Goal: Task Accomplishment & Management: Manage account settings

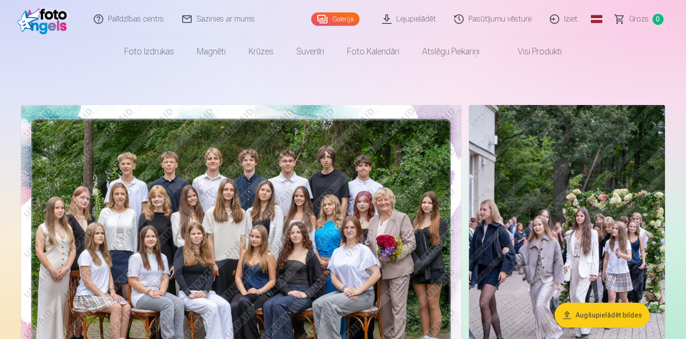
click at [252, 231] on img at bounding box center [241, 252] width 440 height 294
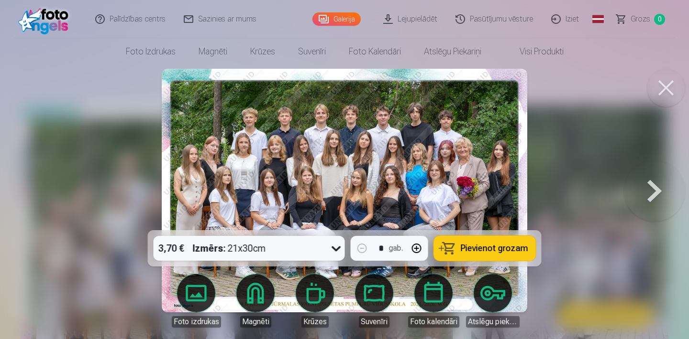
drag, startPoint x: 665, startPoint y: 96, endPoint x: 620, endPoint y: 120, distance: 50.9
click at [665, 97] on button at bounding box center [665, 88] width 38 height 38
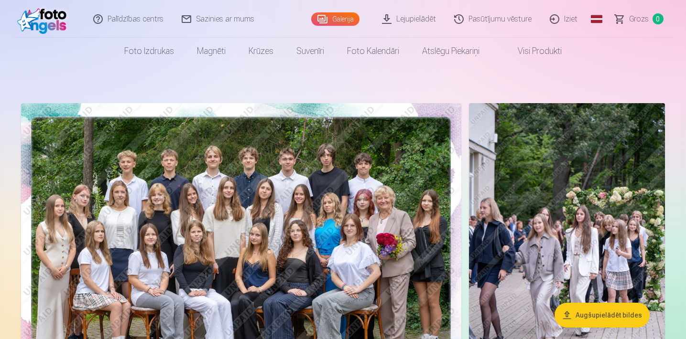
scroll to position [0, 0]
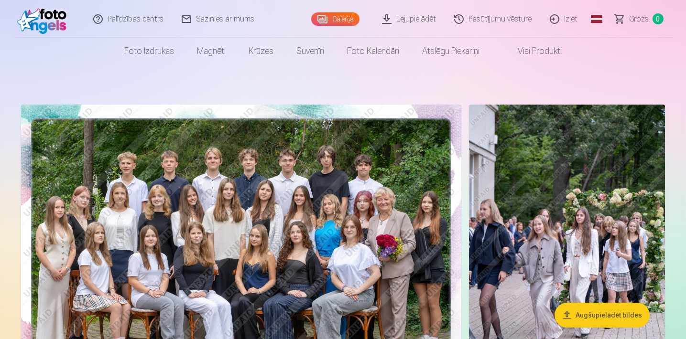
click at [567, 19] on link "Iziet" at bounding box center [564, 19] width 46 height 38
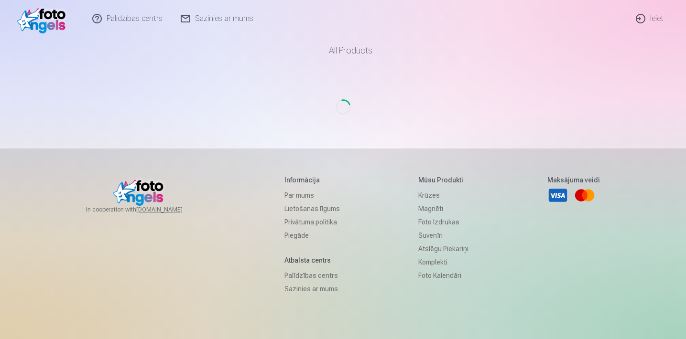
scroll to position [1, 0]
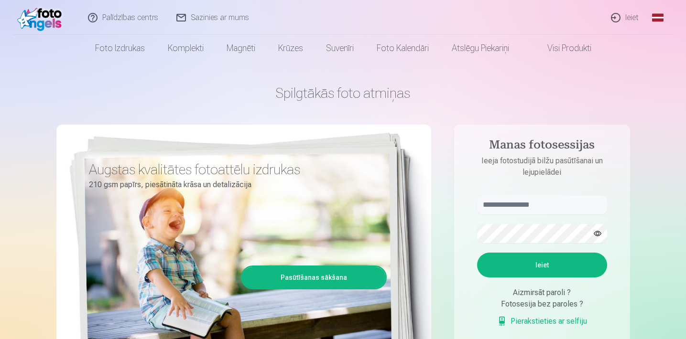
scroll to position [5, 0]
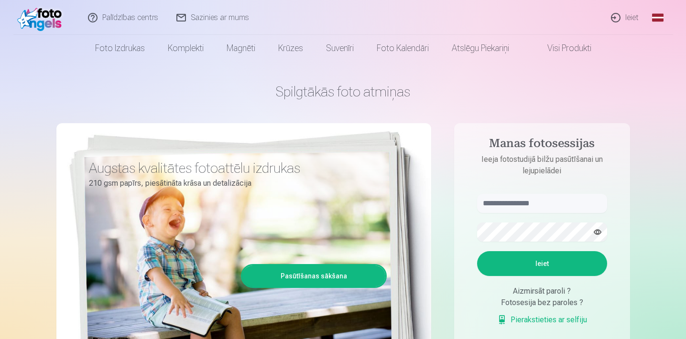
click at [630, 19] on link "Ieiet" at bounding box center [625, 17] width 46 height 35
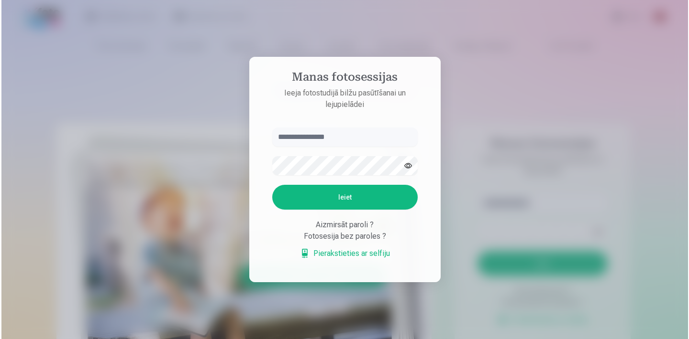
scroll to position [5, 0]
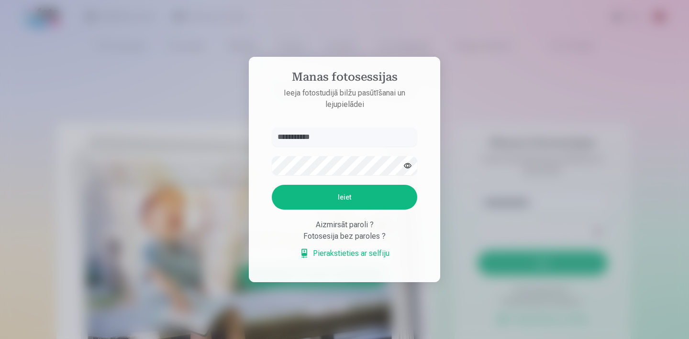
type input "**********"
click at [366, 193] on button "Ieiet" at bounding box center [344, 197] width 145 height 25
click at [332, 135] on input "**********" at bounding box center [344, 137] width 145 height 19
click at [410, 164] on button "button" at bounding box center [407, 166] width 18 height 18
click at [358, 190] on button "Ieiet" at bounding box center [344, 197] width 145 height 25
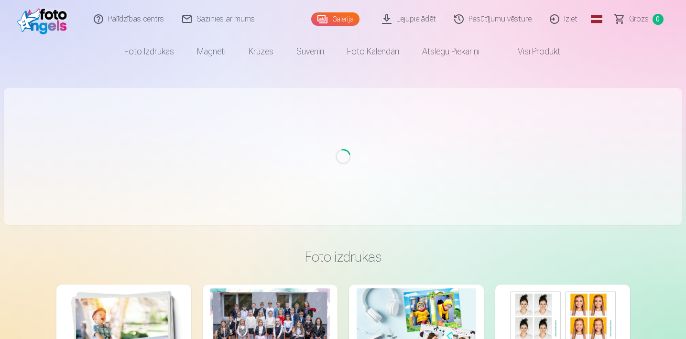
scroll to position [5, 0]
